Goal: Information Seeking & Learning: Learn about a topic

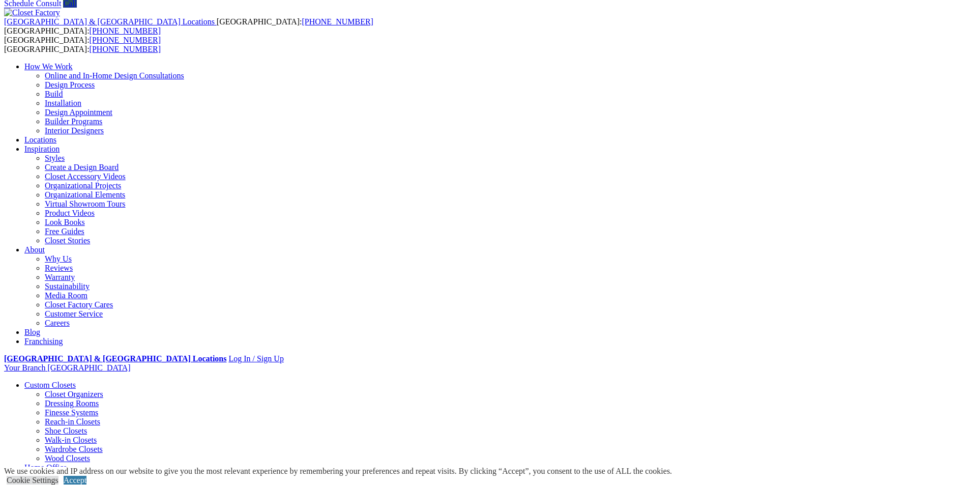
scroll to position [51, 0]
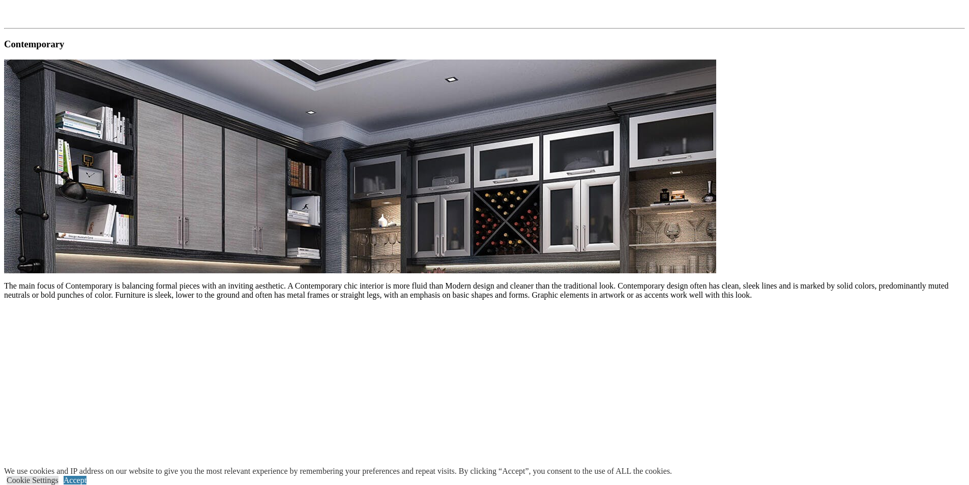
scroll to position [1373, 0]
